Goal: Task Accomplishment & Management: Use online tool/utility

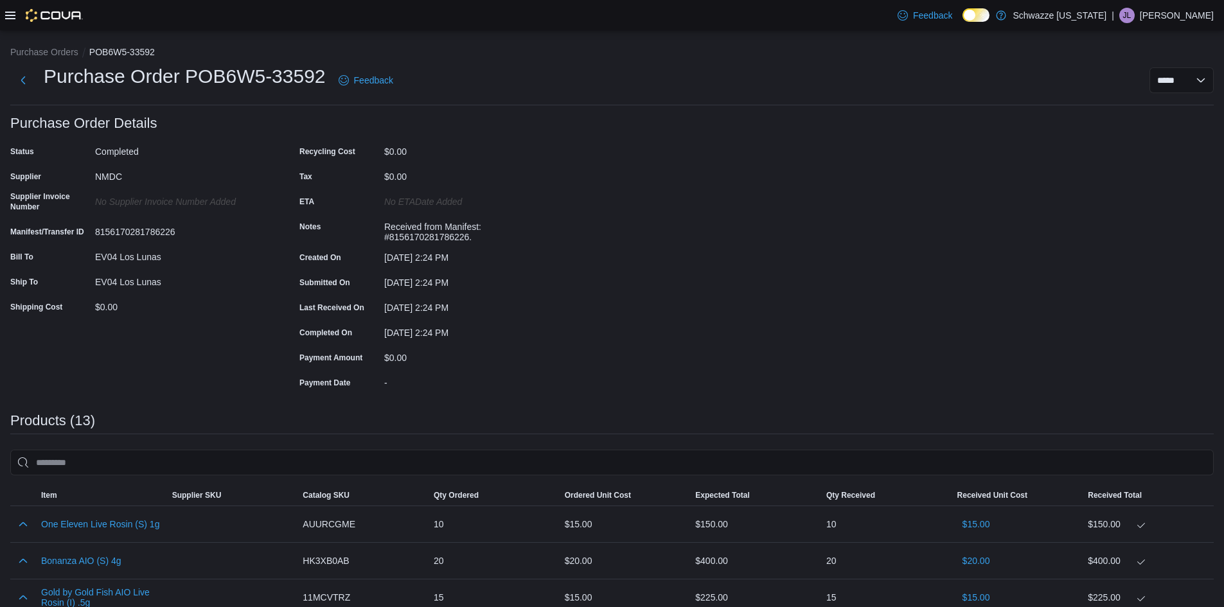
click at [16, 17] on div at bounding box center [44, 15] width 78 height 13
click at [10, 21] on div at bounding box center [44, 15] width 78 height 13
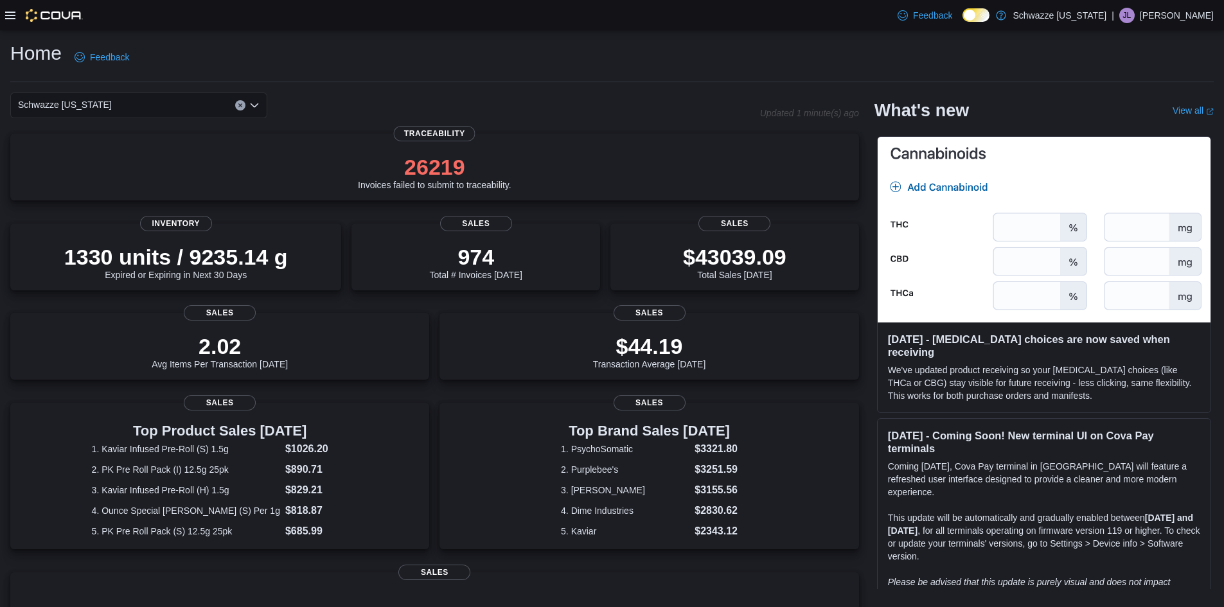
click at [5, 19] on icon at bounding box center [10, 15] width 10 height 10
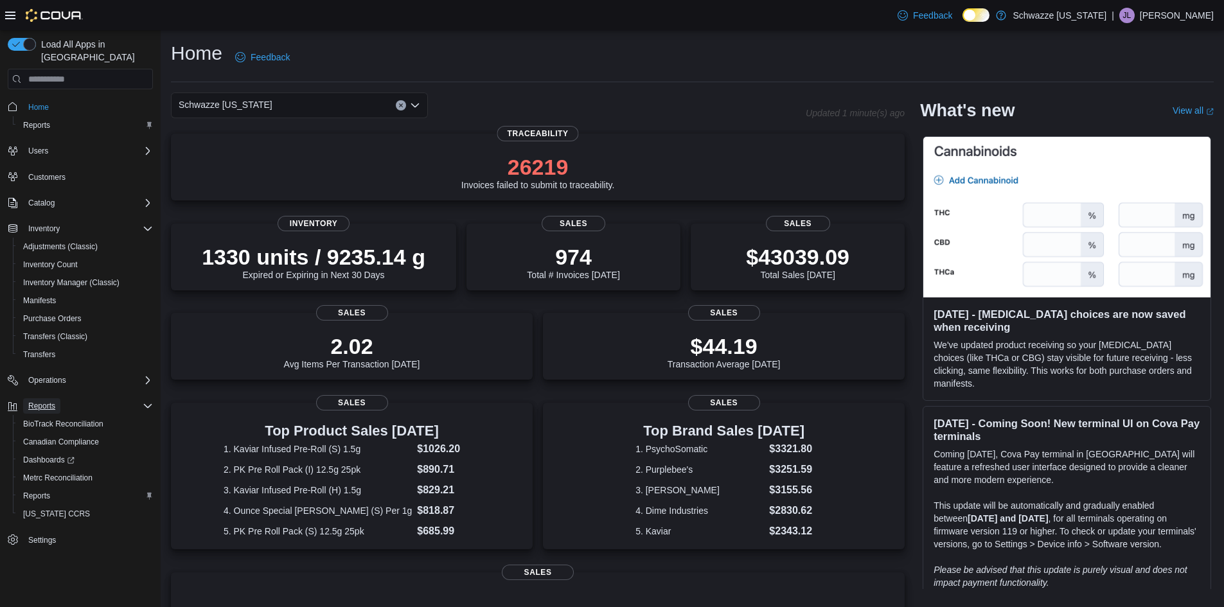
click at [51, 401] on span "Reports" at bounding box center [41, 406] width 27 height 10
click at [44, 491] on span "Reports" at bounding box center [36, 496] width 27 height 10
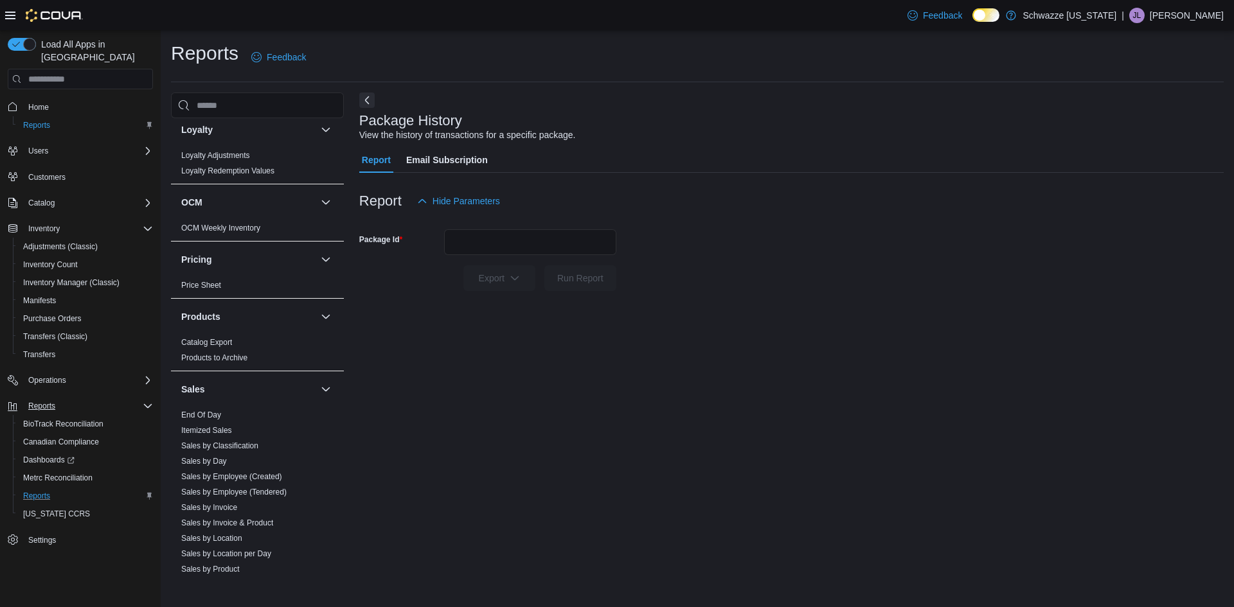
scroll to position [750, 0]
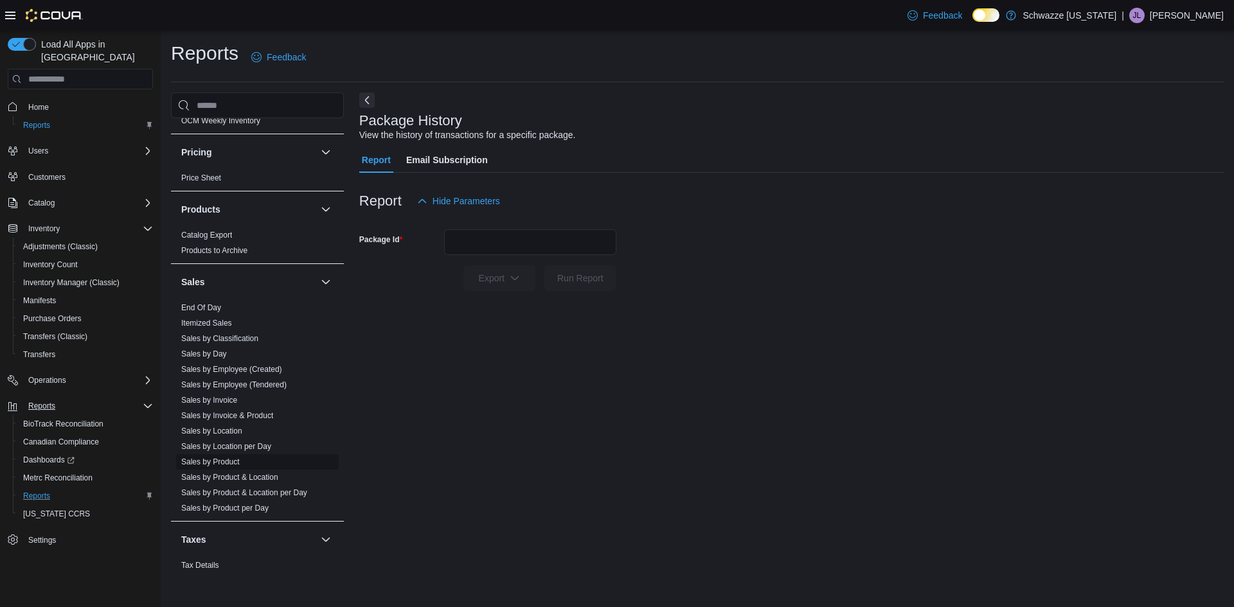
click at [224, 463] on link "Sales by Product" at bounding box center [210, 462] width 58 height 9
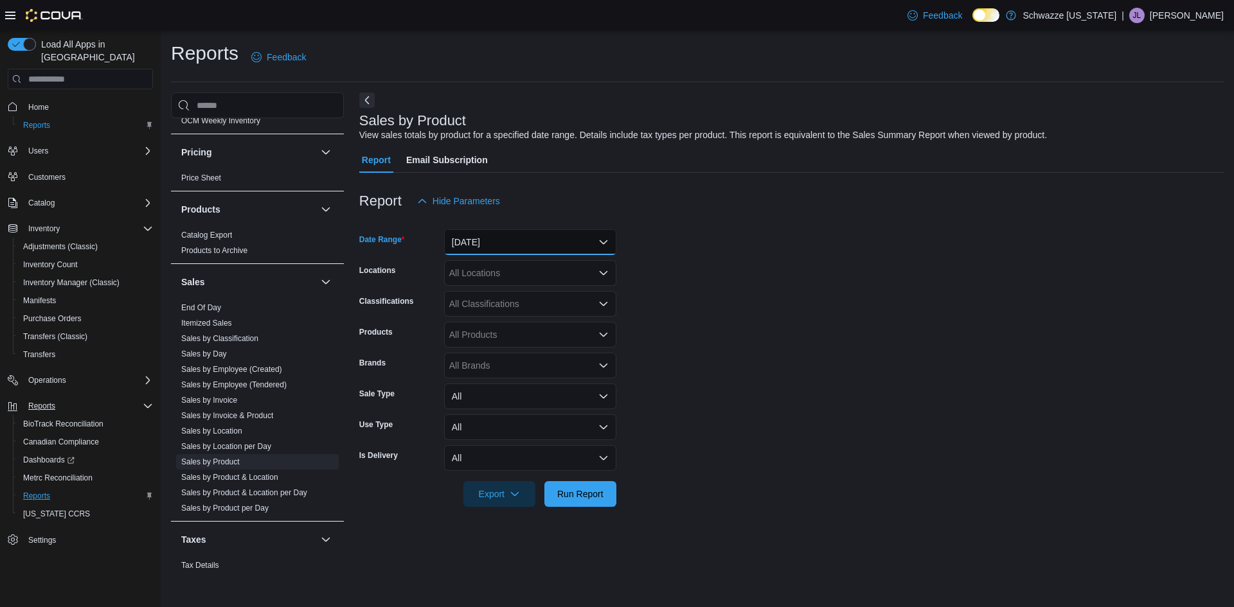
click at [603, 241] on button "Yesterday" at bounding box center [530, 242] width 172 height 26
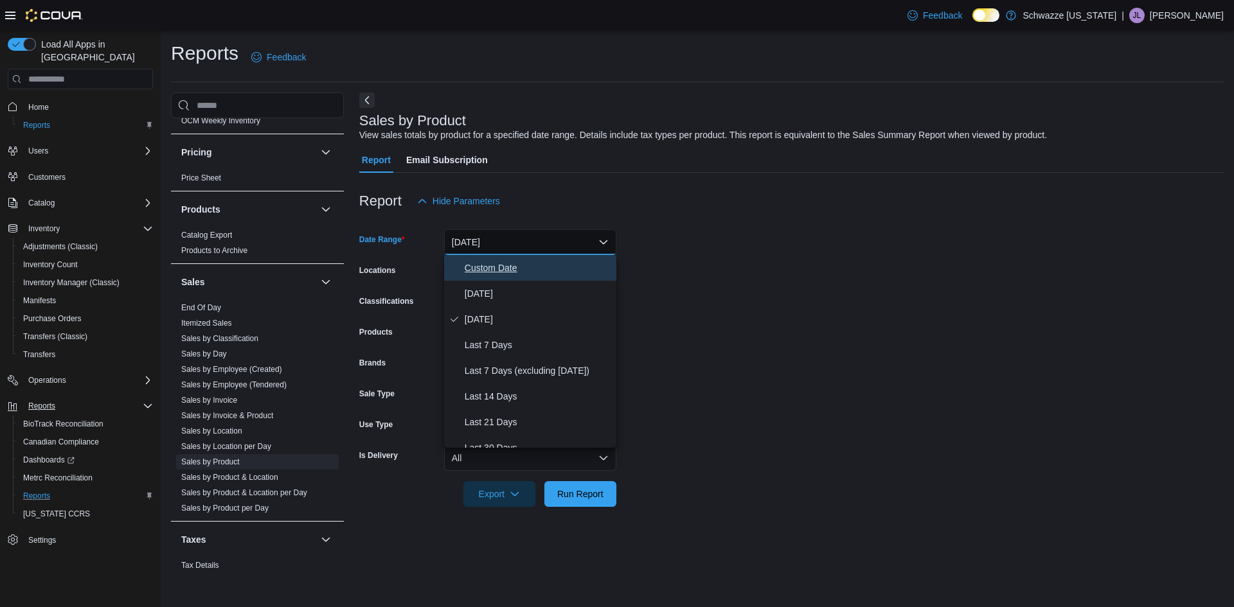
click at [503, 264] on span "Custom Date" at bounding box center [538, 267] width 147 height 15
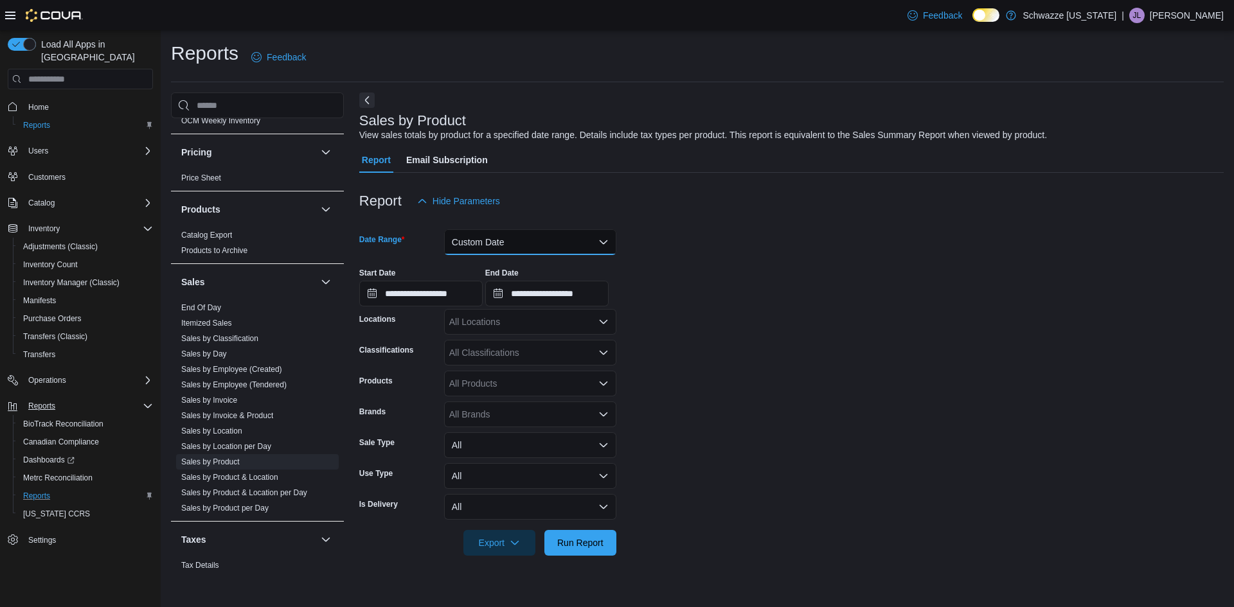
click at [599, 238] on button "Custom Date" at bounding box center [530, 242] width 172 height 26
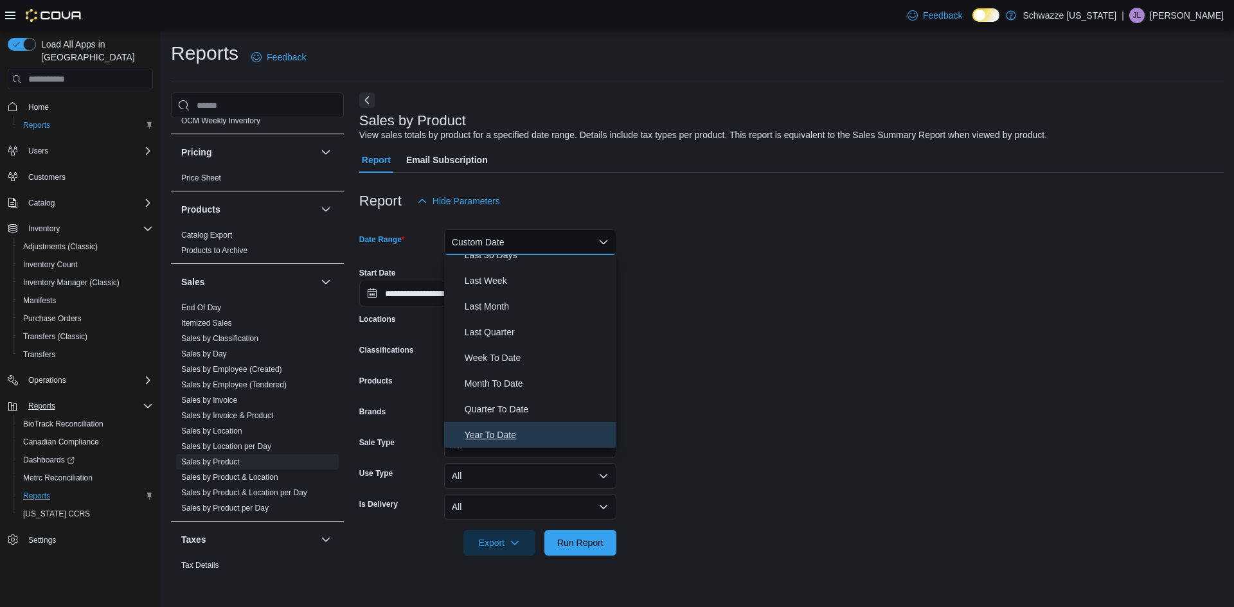
click at [507, 434] on span "Year To Date" at bounding box center [538, 434] width 147 height 15
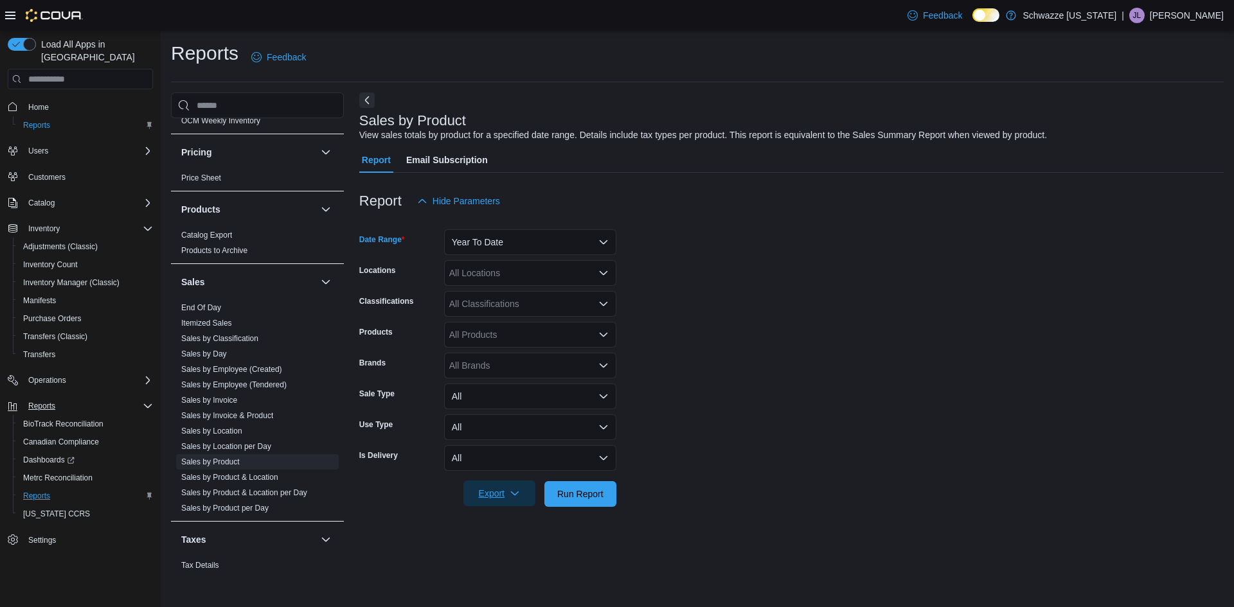
click at [493, 492] on span "Export" at bounding box center [499, 494] width 57 height 26
click at [500, 514] on button "Export to Excel" at bounding box center [501, 520] width 73 height 26
click at [730, 393] on form "Date Range Year To Date Locations All Locations Classifications All Classificat…" at bounding box center [791, 360] width 864 height 293
click at [282, 478] on span "Sales by Product & Location" at bounding box center [257, 477] width 163 height 15
